Goal: Task Accomplishment & Management: Use online tool/utility

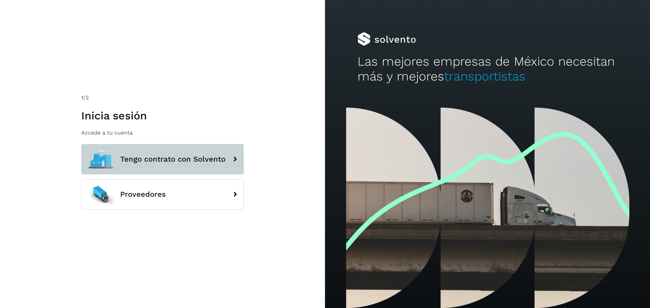
click at [159, 158] on span "Tengo contrato con Solvento" at bounding box center [172, 159] width 105 height 8
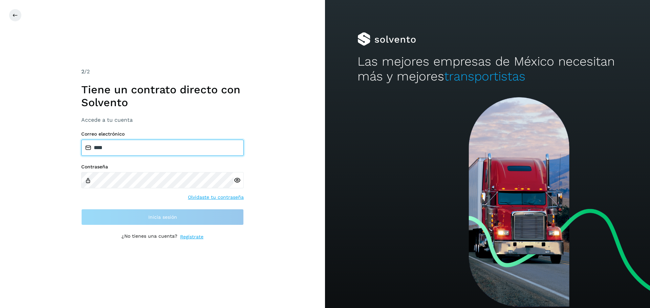
click at [149, 147] on input "****" at bounding box center [162, 148] width 162 height 16
type input "**********"
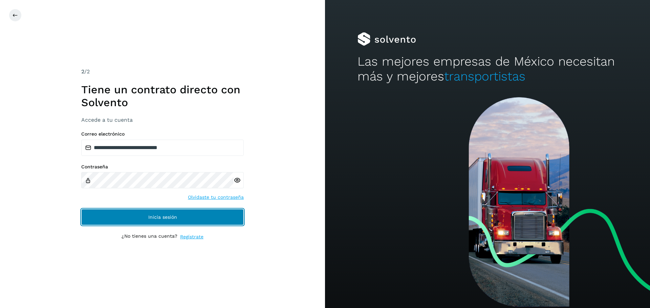
click at [157, 186] on span "Inicia sesión" at bounding box center [162, 217] width 29 height 5
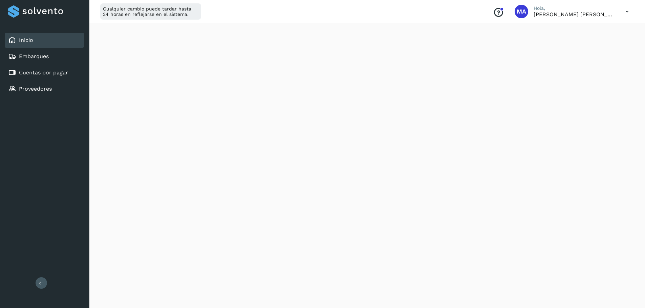
scroll to position [345, 0]
click at [36, 69] on div "Cuentas por pagar" at bounding box center [38, 73] width 60 height 8
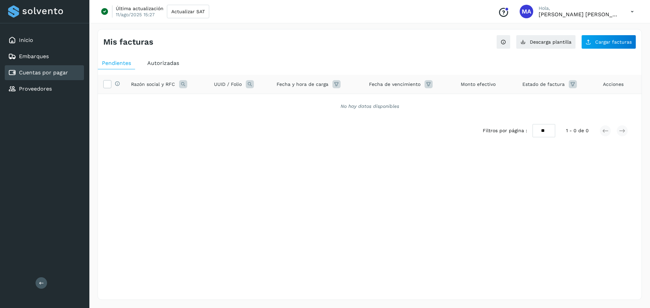
click at [165, 58] on div "Autorizadas" at bounding box center [163, 63] width 40 height 12
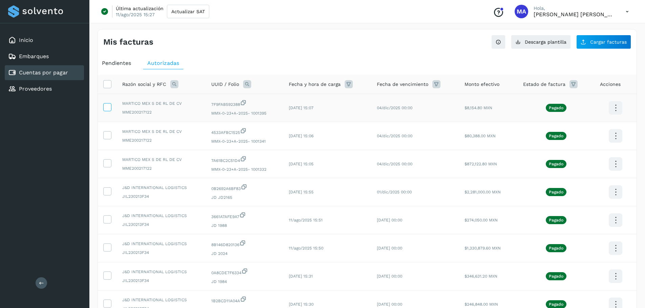
click at [108, 109] on icon at bounding box center [107, 106] width 7 height 7
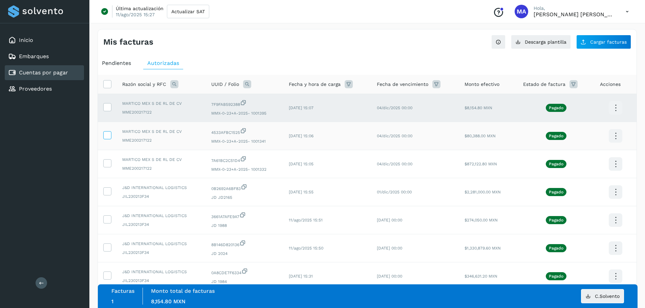
click at [107, 136] on icon at bounding box center [107, 134] width 7 height 7
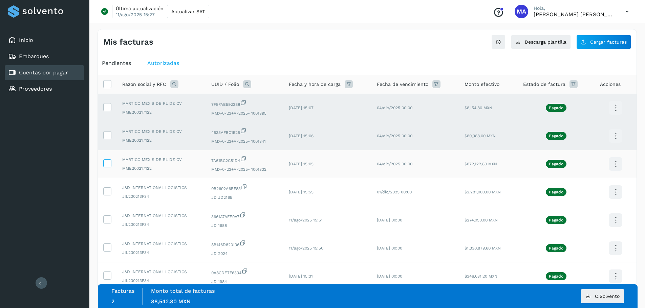
click at [108, 161] on icon at bounding box center [107, 162] width 7 height 7
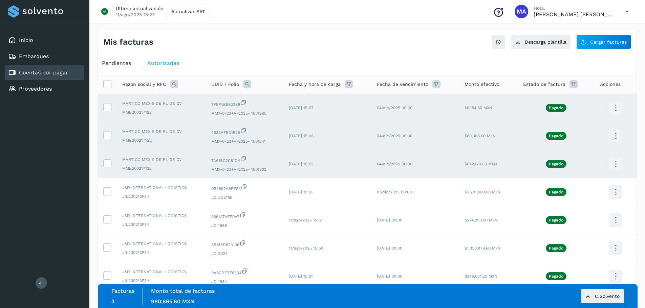
click at [433, 107] on icon at bounding box center [615, 108] width 16 height 16
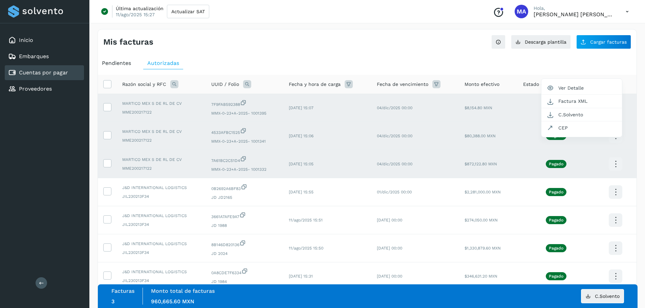
click at [433, 47] on div at bounding box center [322, 154] width 645 height 308
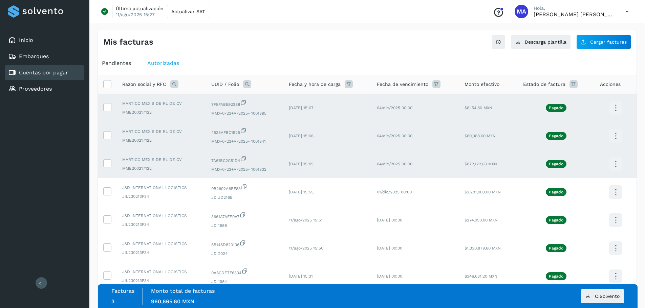
click at [433, 108] on icon at bounding box center [615, 108] width 16 height 16
click at [433, 130] on button "CEP" at bounding box center [581, 127] width 81 height 13
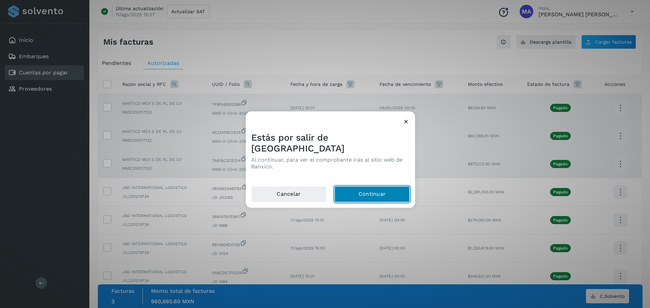
click at [361, 186] on button "Continuar" at bounding box center [371, 194] width 75 height 16
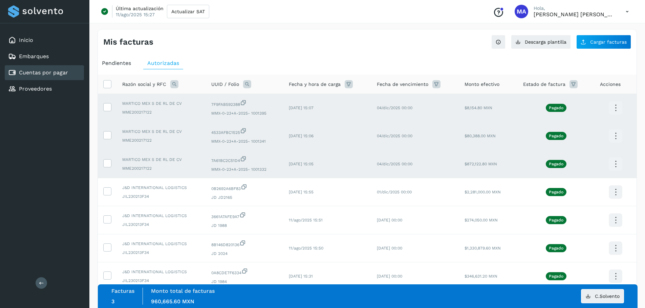
click at [433, 137] on icon at bounding box center [615, 136] width 16 height 16
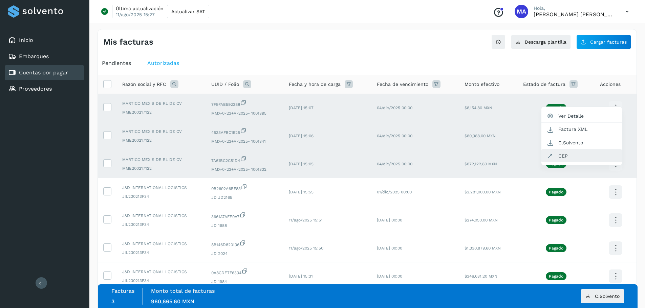
click at [433, 155] on button "CEP" at bounding box center [581, 156] width 81 height 13
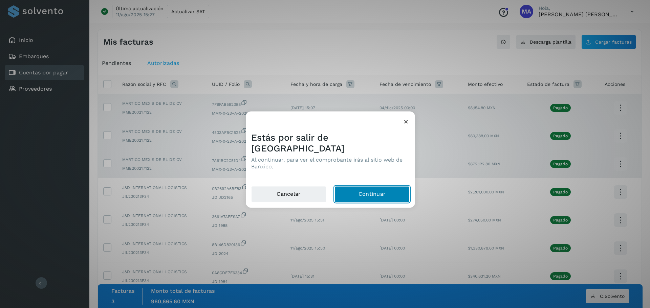
click at [363, 186] on button "Continuar" at bounding box center [371, 194] width 75 height 16
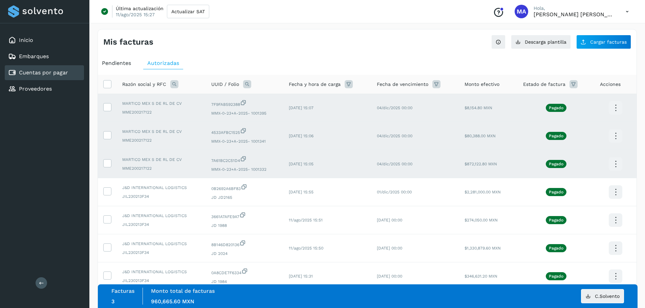
click at [433, 165] on icon at bounding box center [615, 164] width 16 height 16
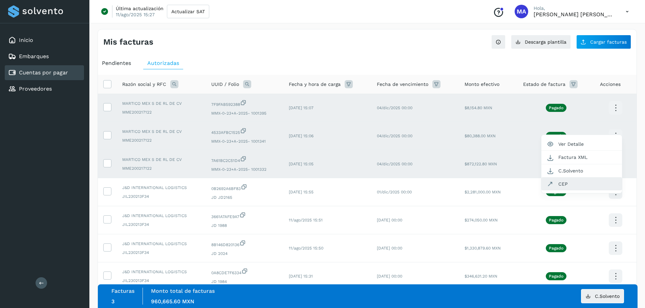
click at [433, 182] on button "CEP" at bounding box center [581, 184] width 81 height 13
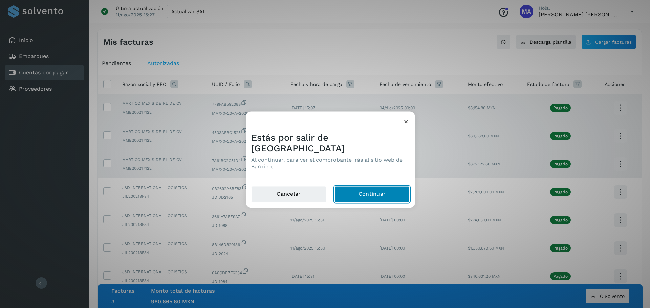
click at [366, 186] on button "Continuar" at bounding box center [371, 194] width 75 height 16
